Goal: Task Accomplishment & Management: Manage account settings

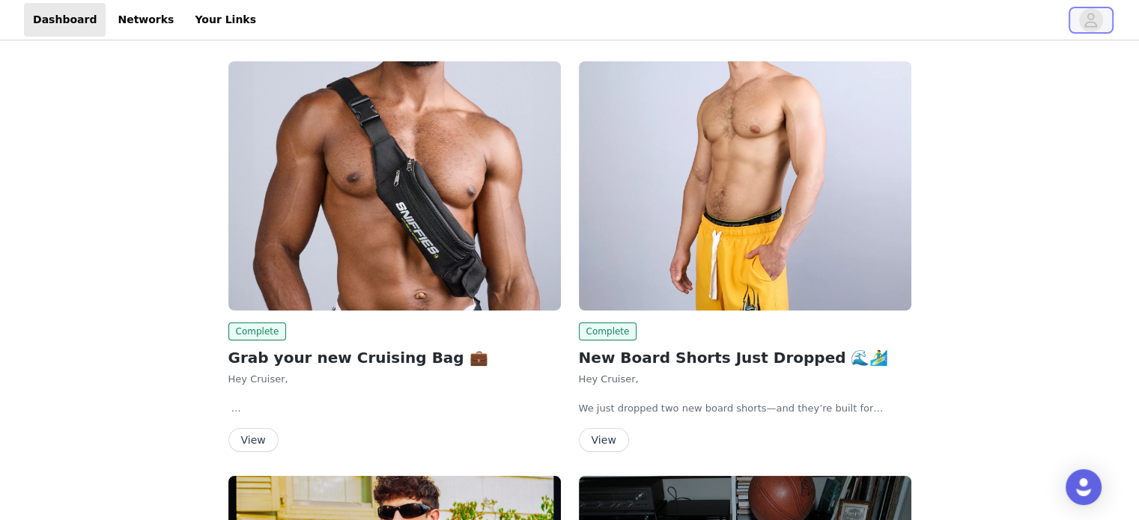
click at [1093, 20] on icon "avatar" at bounding box center [1090, 20] width 14 height 24
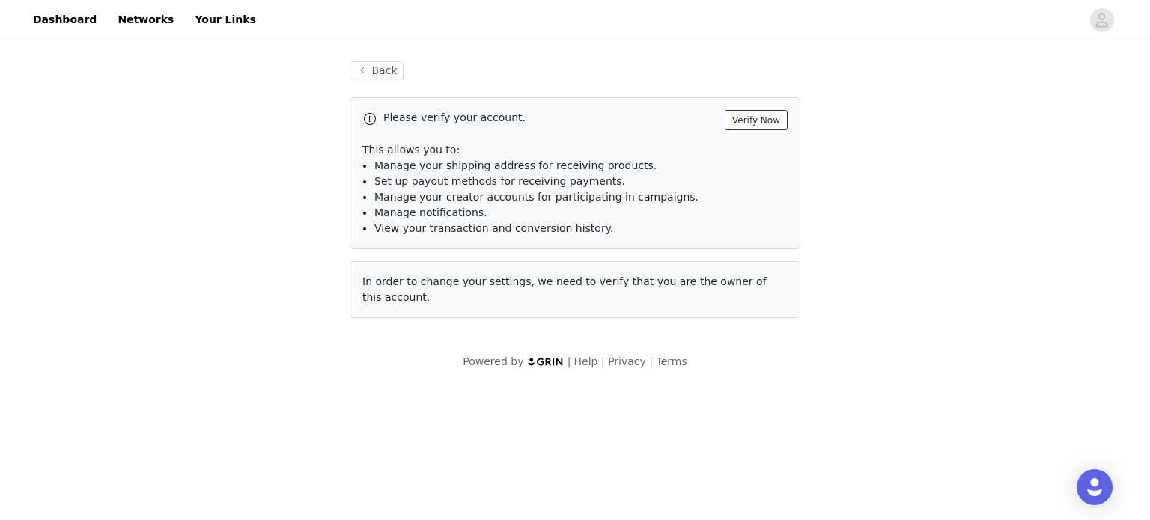
click at [773, 120] on button "Verify Now" at bounding box center [756, 120] width 63 height 20
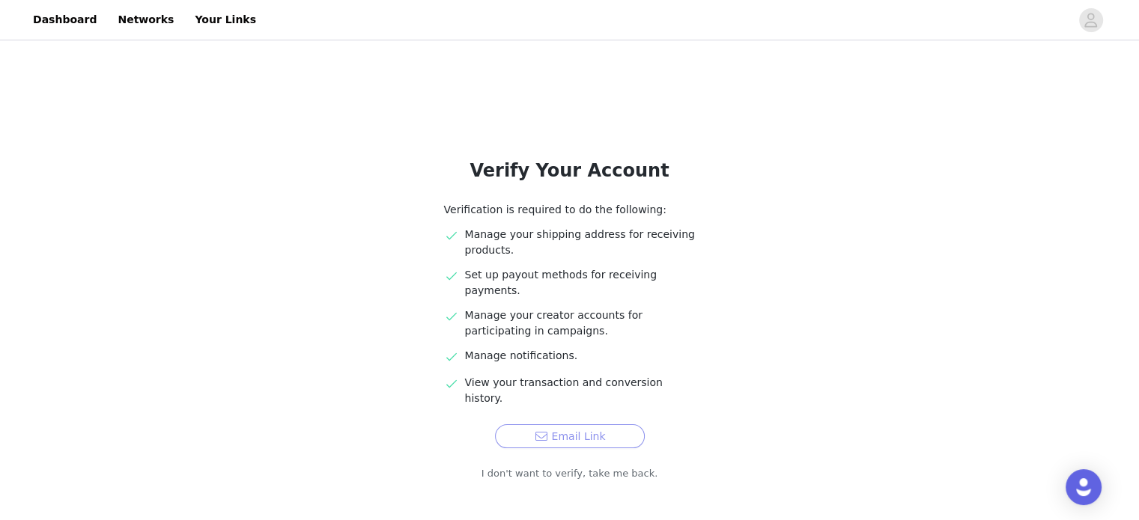
click at [612, 424] on button "Email Link" at bounding box center [570, 436] width 150 height 24
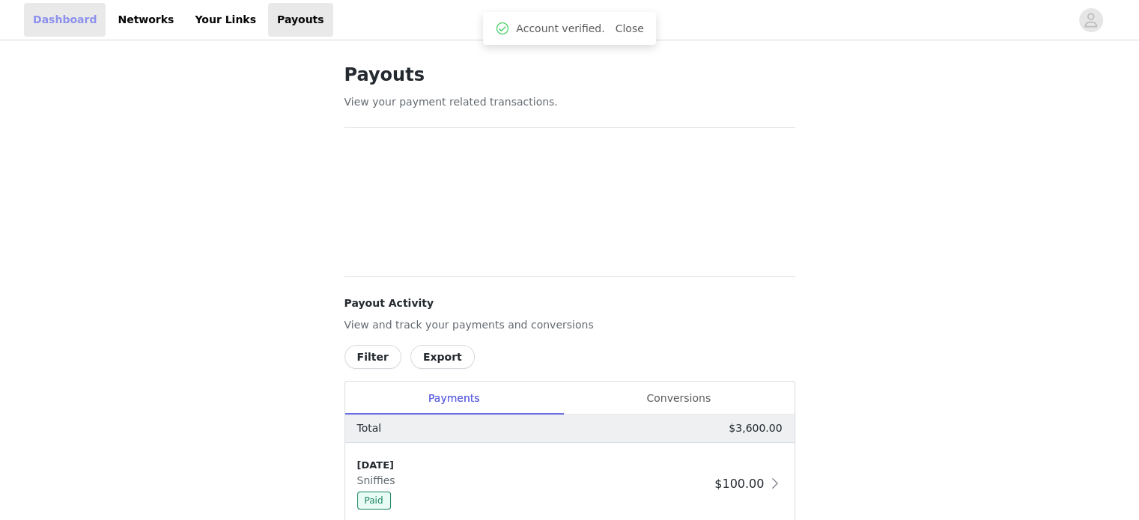
click at [57, 25] on link "Dashboard" at bounding box center [65, 20] width 82 height 34
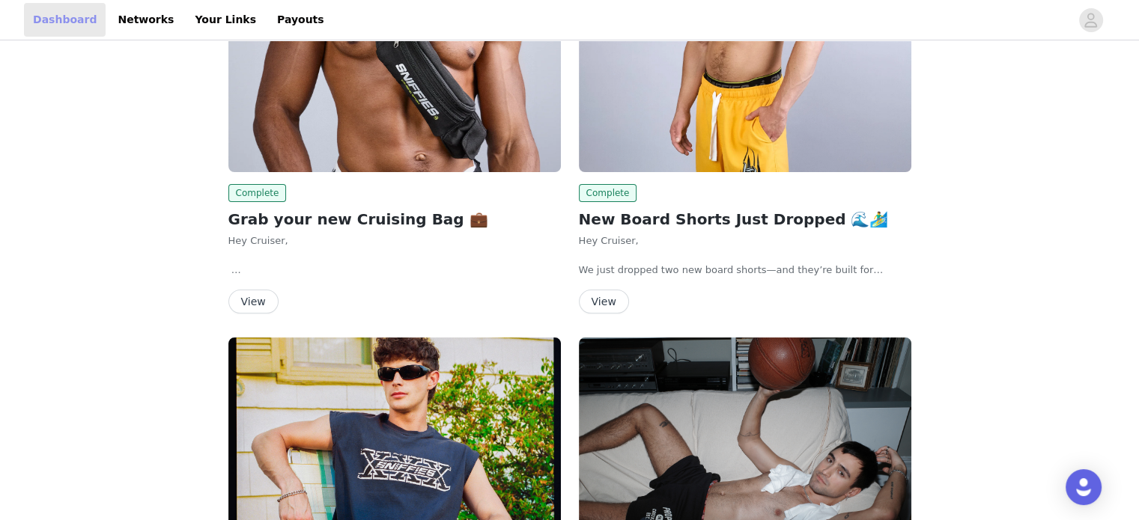
scroll to position [225, 0]
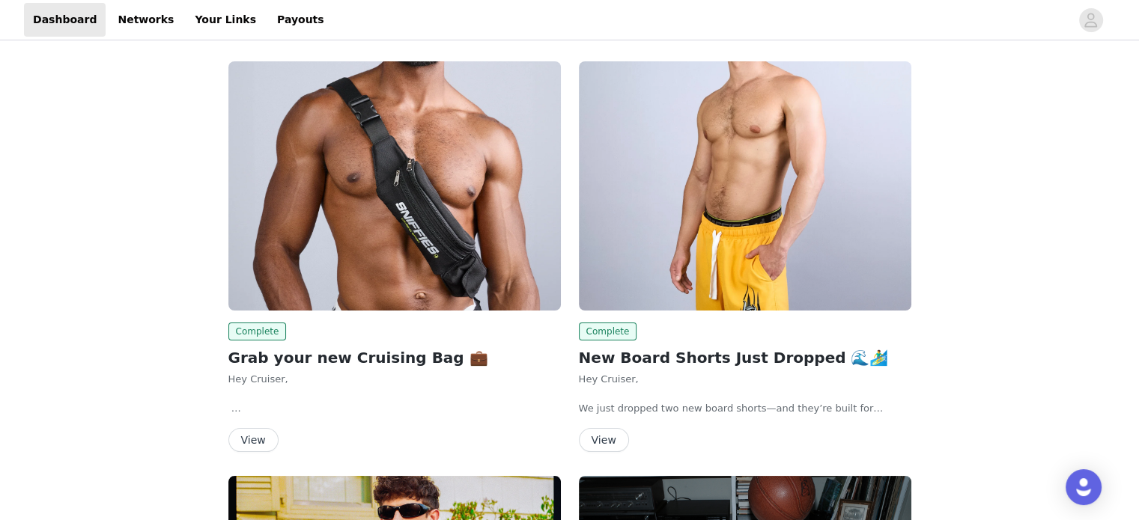
click at [268, 11] on link "Payouts" at bounding box center [300, 20] width 65 height 34
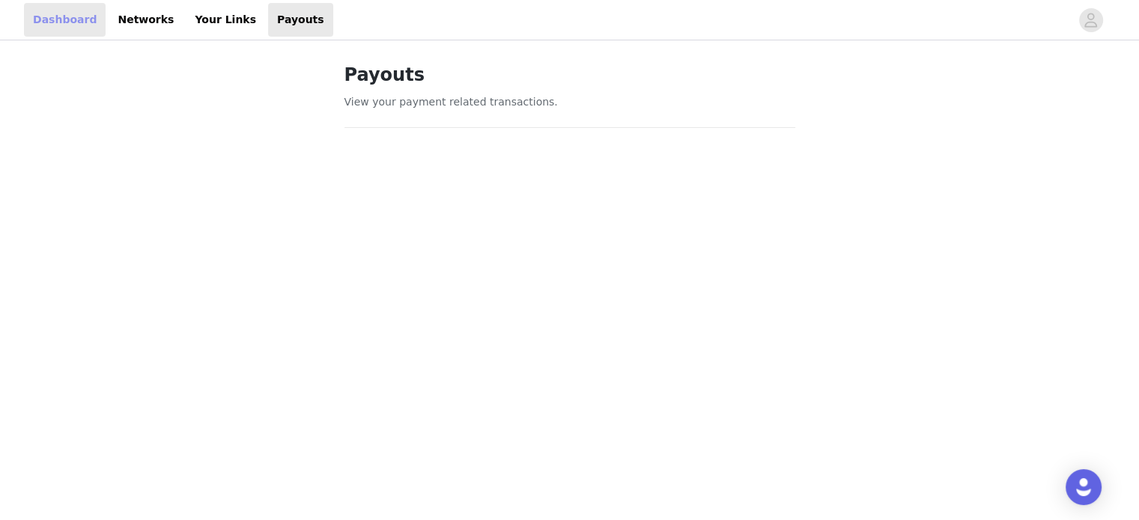
click at [57, 25] on link "Dashboard" at bounding box center [65, 20] width 82 height 34
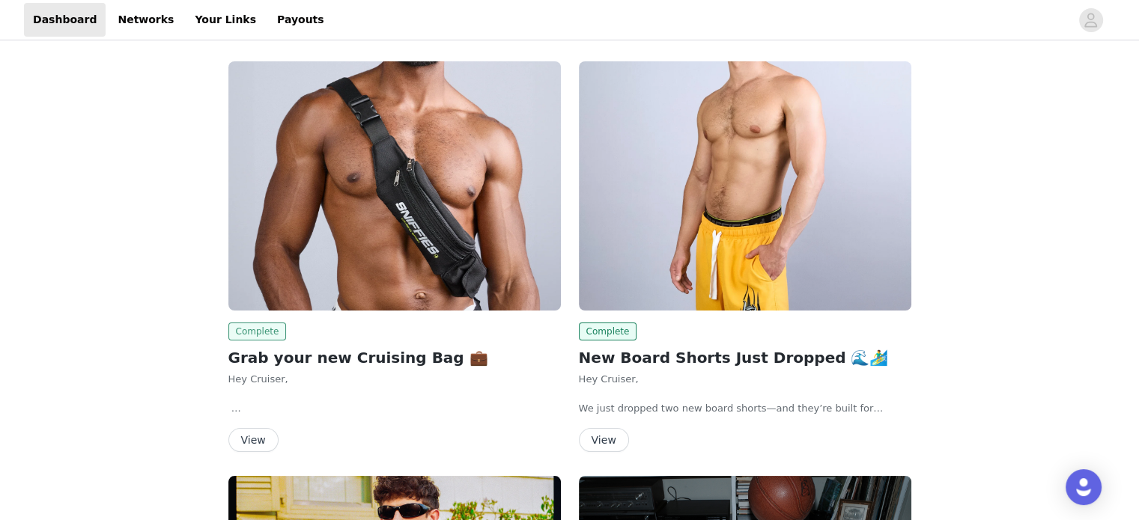
click at [258, 334] on span "Complete" at bounding box center [257, 332] width 58 height 18
click at [350, 245] on img at bounding box center [394, 185] width 332 height 249
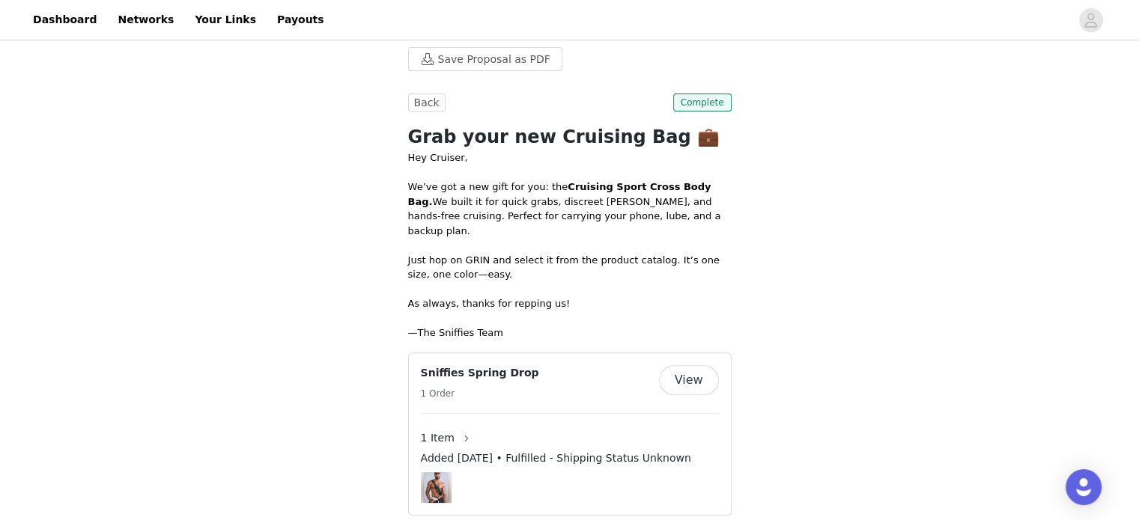
scroll to position [479, 0]
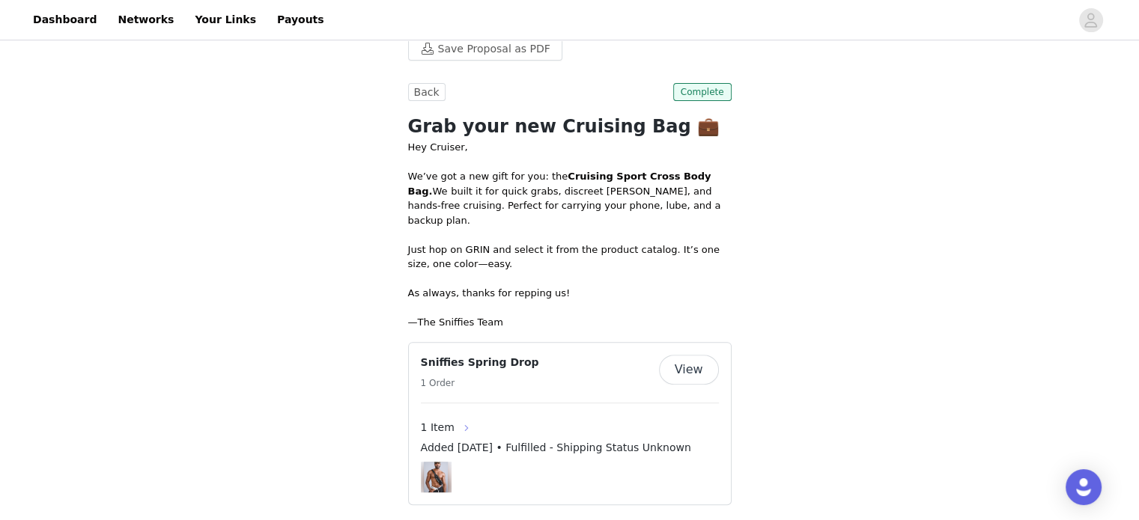
click at [455, 416] on button "button" at bounding box center [466, 428] width 24 height 24
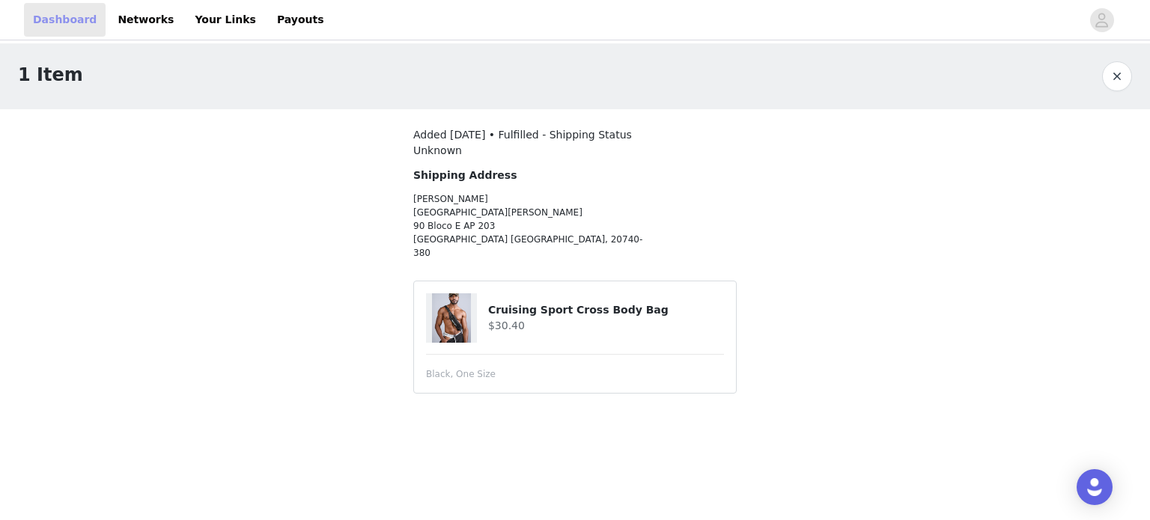
click at [62, 24] on link "Dashboard" at bounding box center [65, 20] width 82 height 34
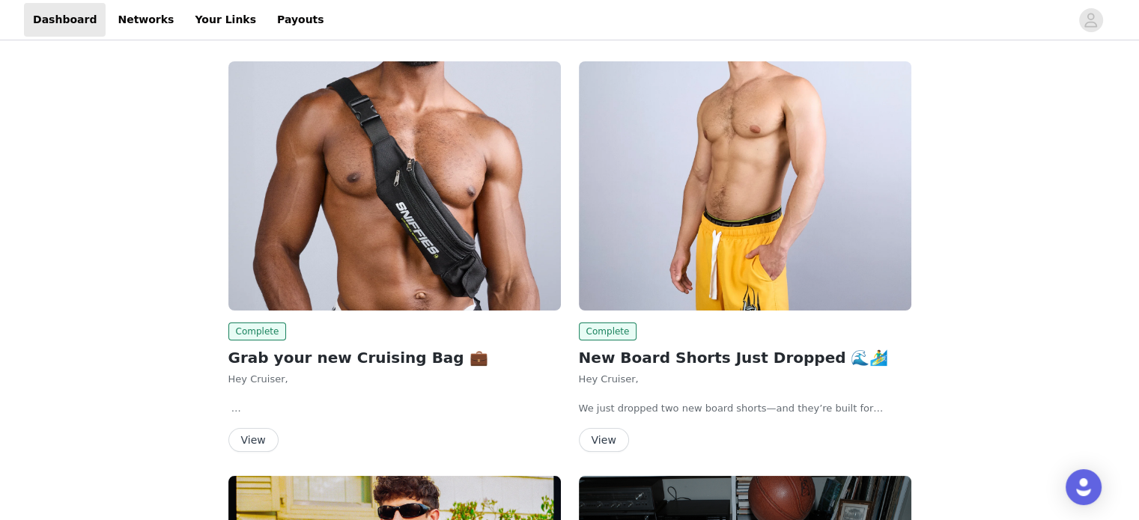
click at [213, 0] on header "Dashboard Networks Your Links Payouts" at bounding box center [569, 20] width 1139 height 40
click at [208, 22] on link "Your Links" at bounding box center [225, 20] width 79 height 34
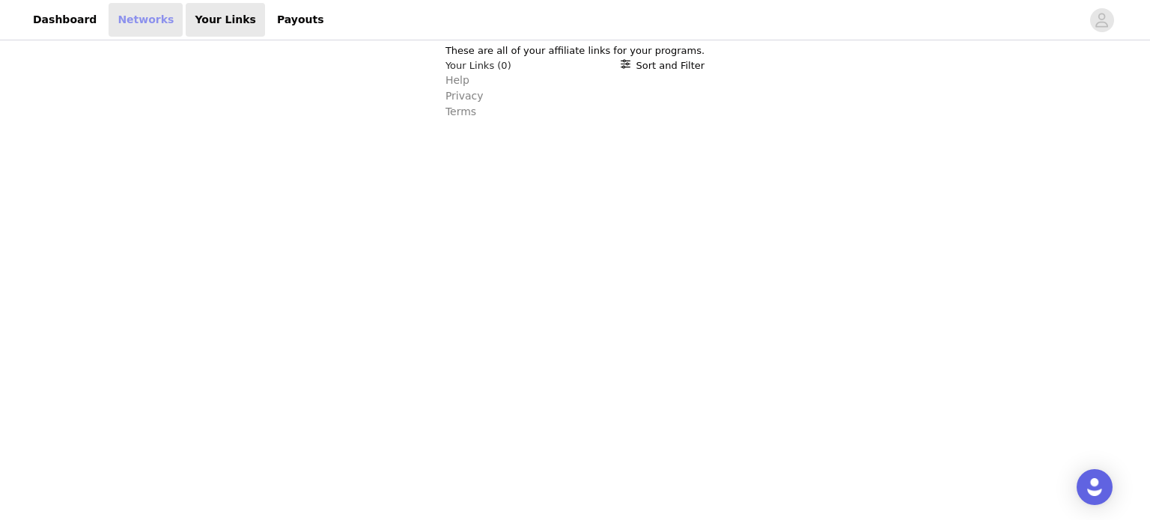
click at [129, 13] on link "Networks" at bounding box center [146, 20] width 74 height 34
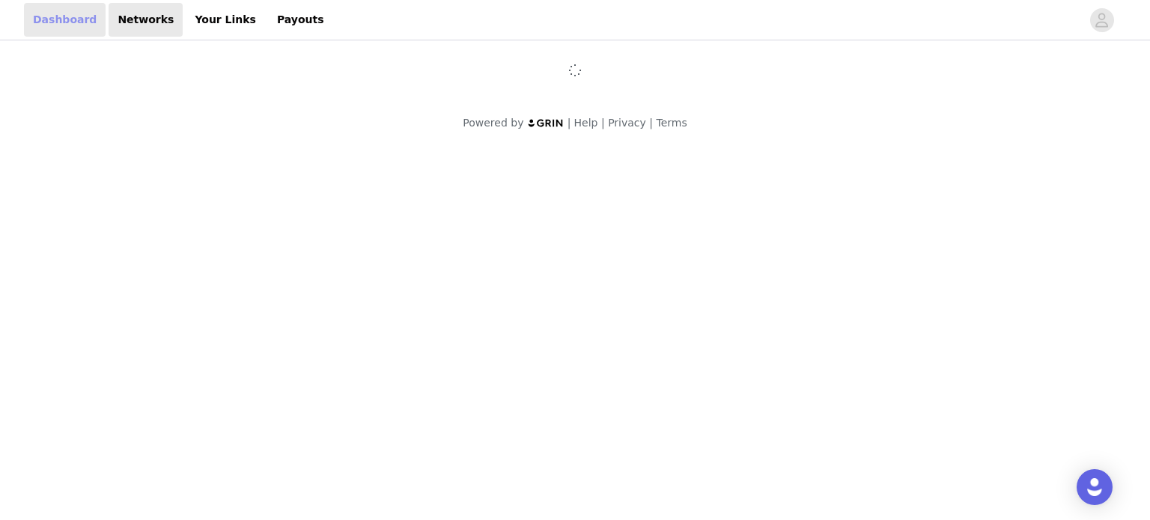
click at [58, 23] on link "Dashboard" at bounding box center [65, 20] width 82 height 34
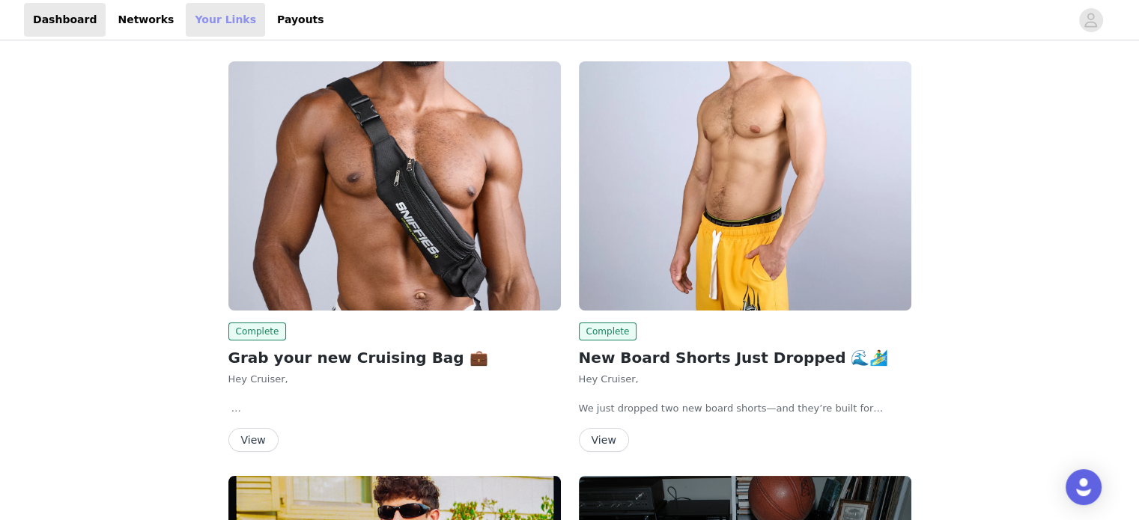
drag, startPoint x: 191, startPoint y: 19, endPoint x: 229, endPoint y: 31, distance: 39.8
click at [191, 19] on link "Your Links" at bounding box center [225, 20] width 79 height 34
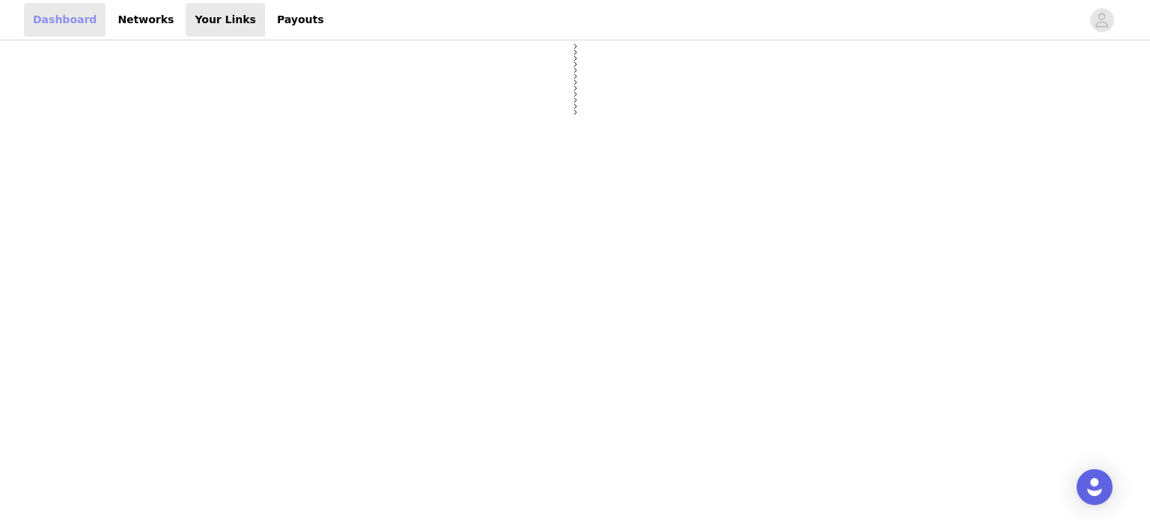
click at [64, 26] on link "Dashboard" at bounding box center [65, 20] width 82 height 34
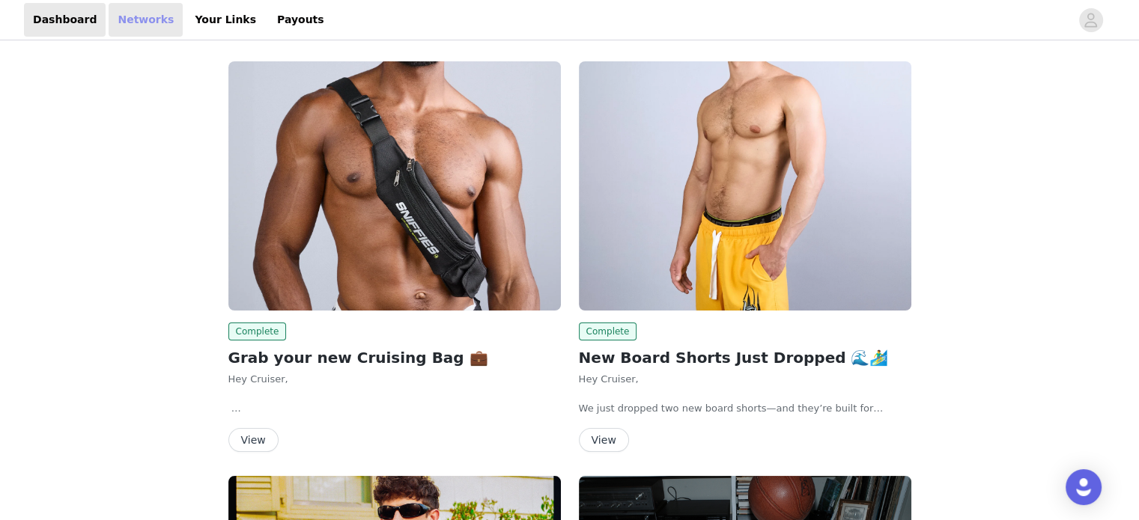
click at [130, 20] on link "Networks" at bounding box center [146, 20] width 74 height 34
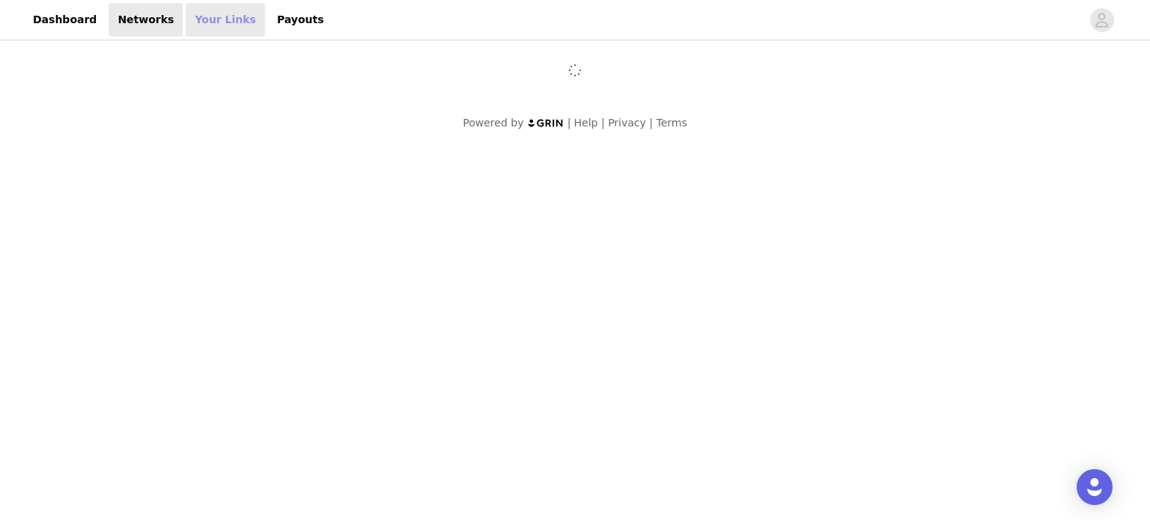
click at [192, 23] on link "Your Links" at bounding box center [225, 20] width 79 height 34
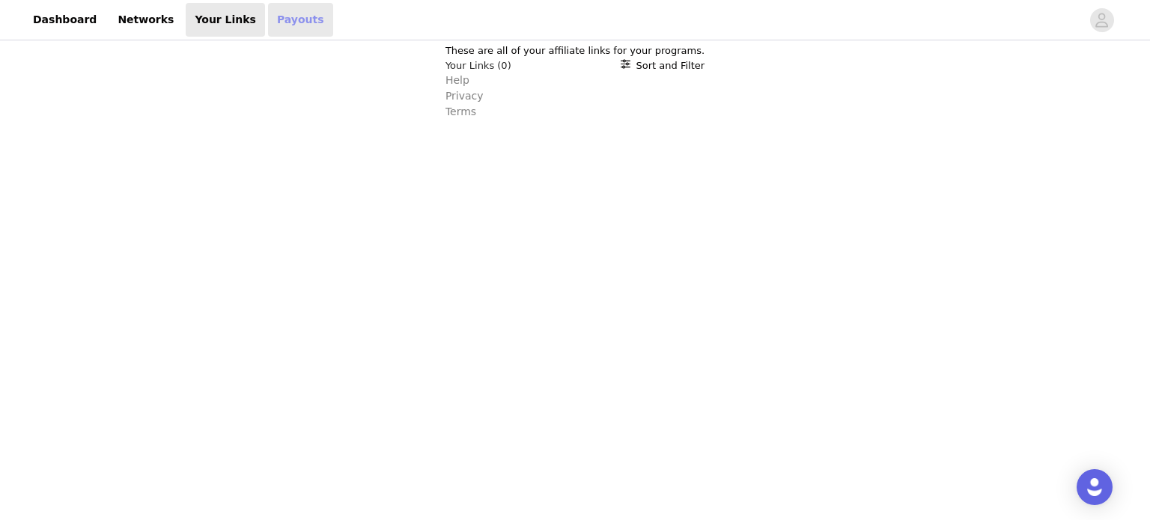
click at [268, 26] on link "Payouts" at bounding box center [300, 20] width 65 height 34
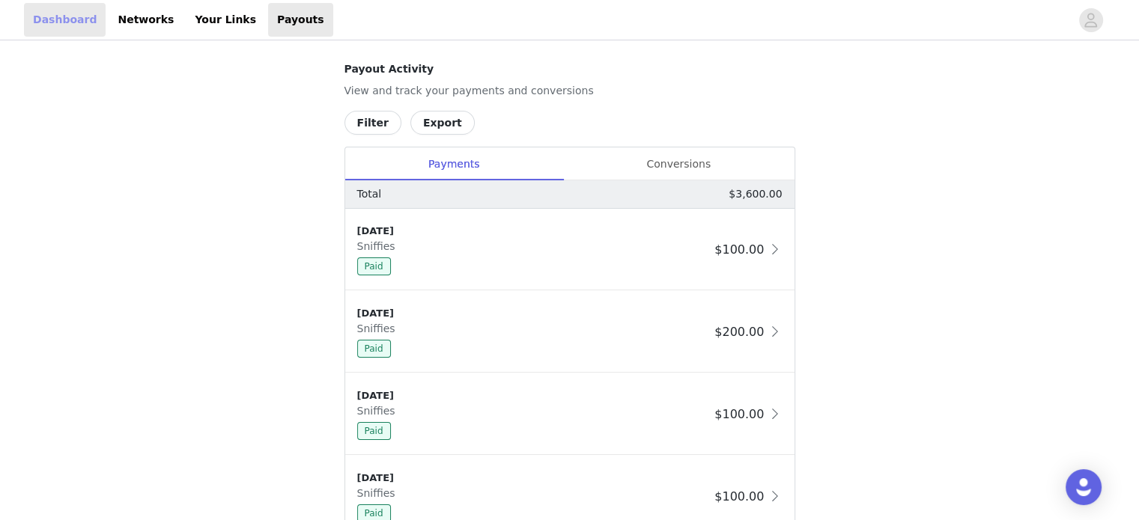
click at [53, 20] on link "Dashboard" at bounding box center [65, 20] width 82 height 34
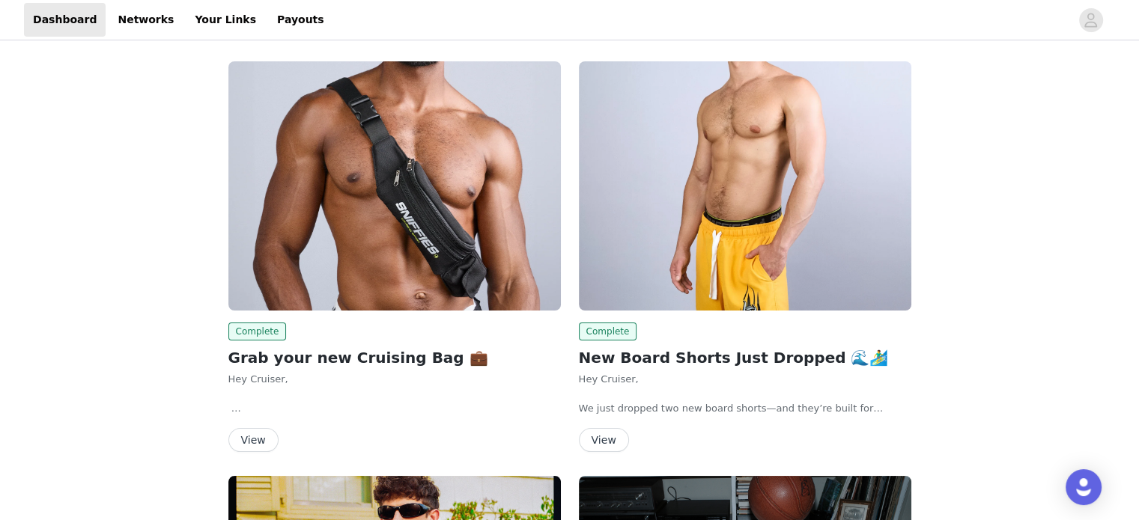
click at [21, 35] on div "Dashboard Networks Your Links Payouts" at bounding box center [569, 20] width 1139 height 34
click at [39, 25] on link "Dashboard" at bounding box center [65, 20] width 82 height 34
click at [109, 26] on link "Networks" at bounding box center [146, 20] width 74 height 34
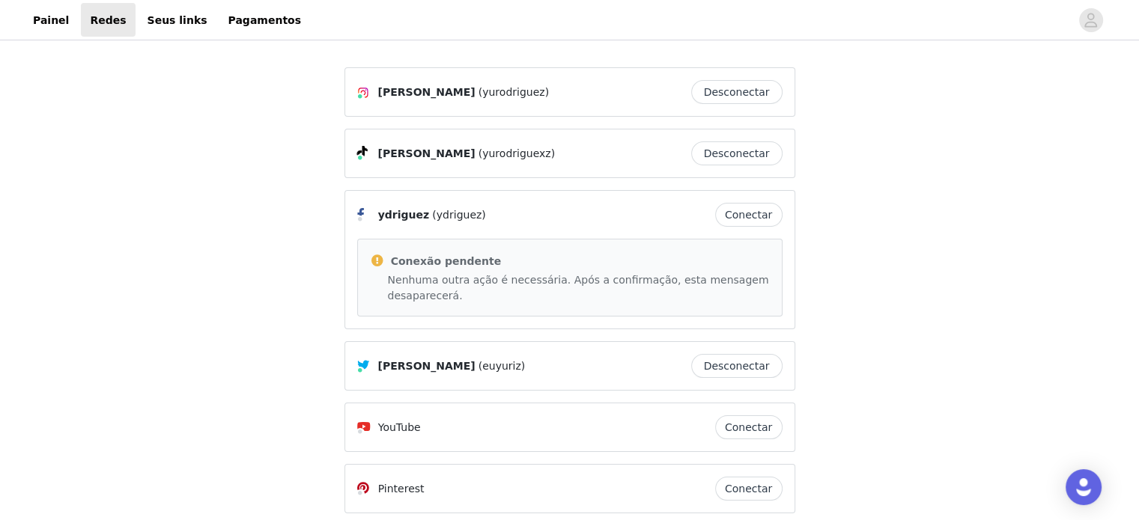
click at [933, 181] on div "[PERSON_NAME] (yurodriguez) Desconectar [PERSON_NAME] (yurodriguexz) Desconecta…" at bounding box center [569, 349] width 1139 height 613
click at [38, 14] on font "Painel" at bounding box center [51, 19] width 36 height 12
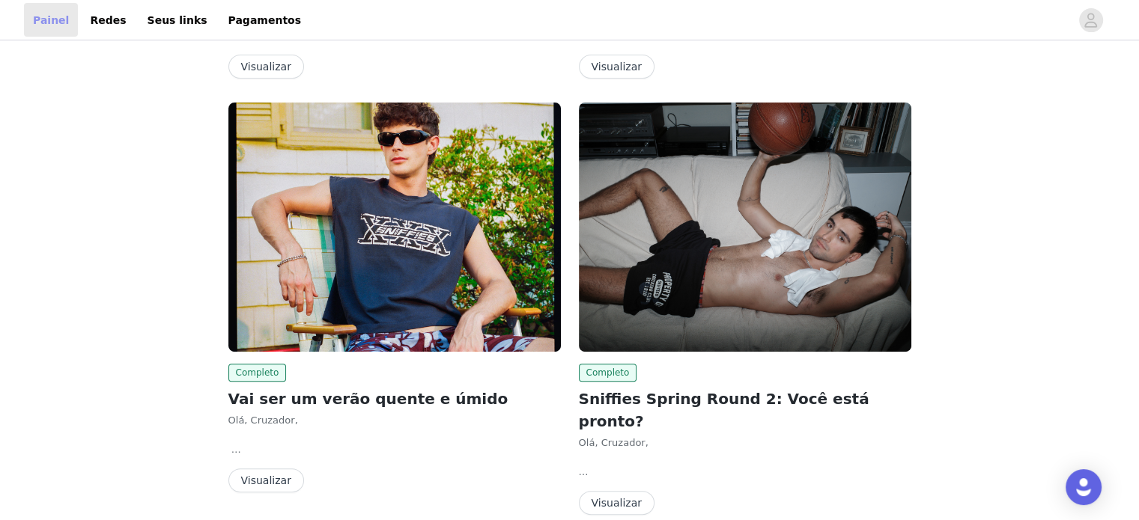
scroll to position [599, 0]
